Goal: Task Accomplishment & Management: Use online tool/utility

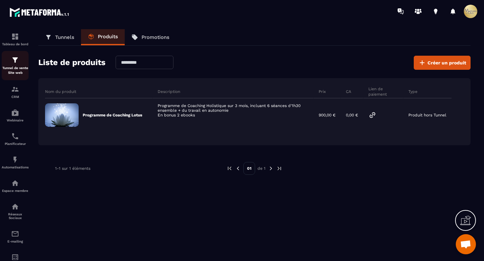
click at [12, 67] on p "Tunnel de vente Site web" at bounding box center [15, 70] width 27 height 9
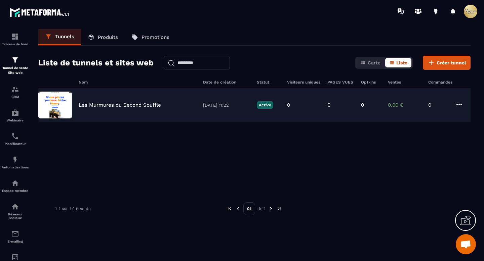
click at [68, 105] on img at bounding box center [55, 105] width 34 height 27
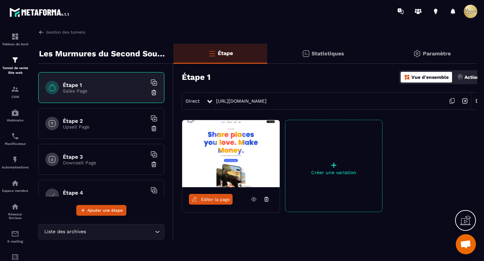
click at [210, 199] on span "Éditer la page" at bounding box center [215, 199] width 29 height 5
